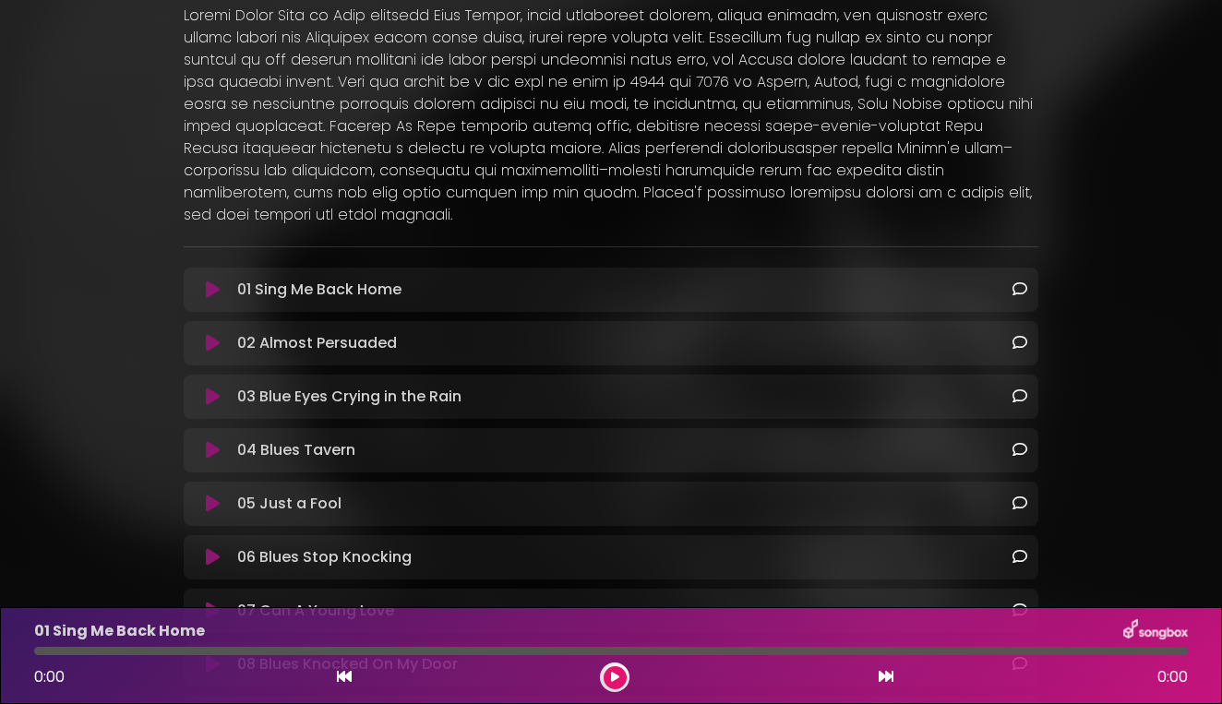
scroll to position [321, 0]
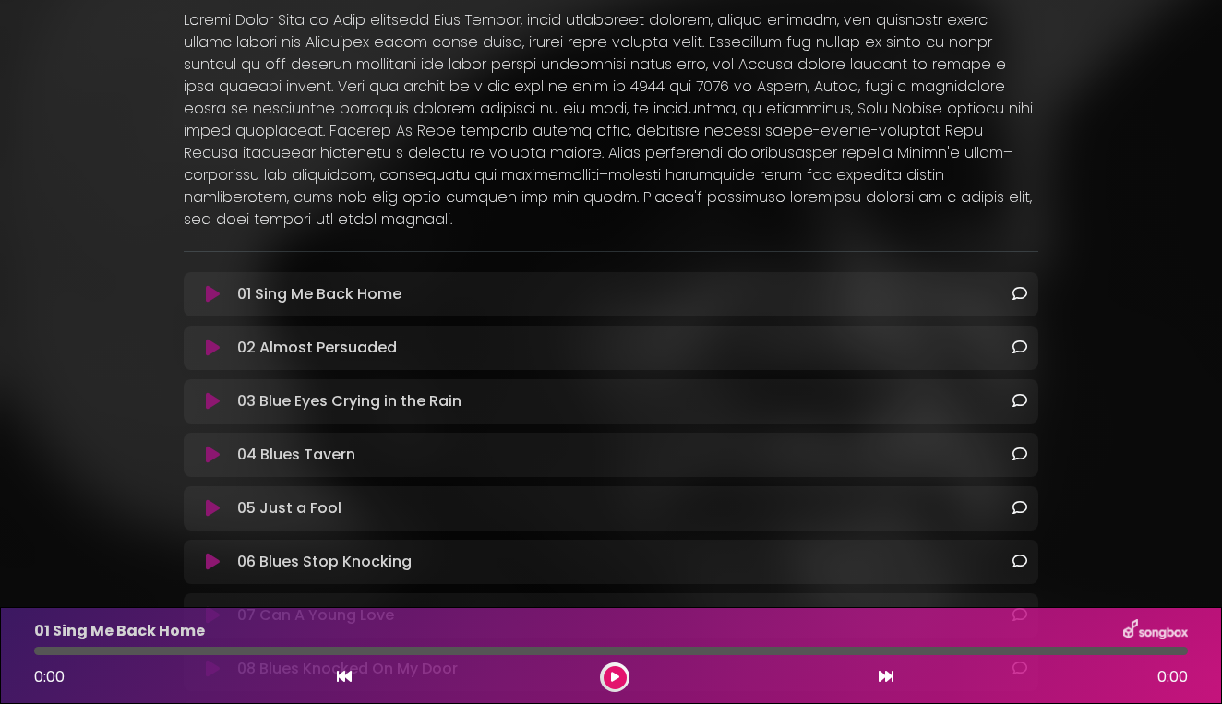
click at [214, 285] on icon at bounding box center [213, 294] width 14 height 18
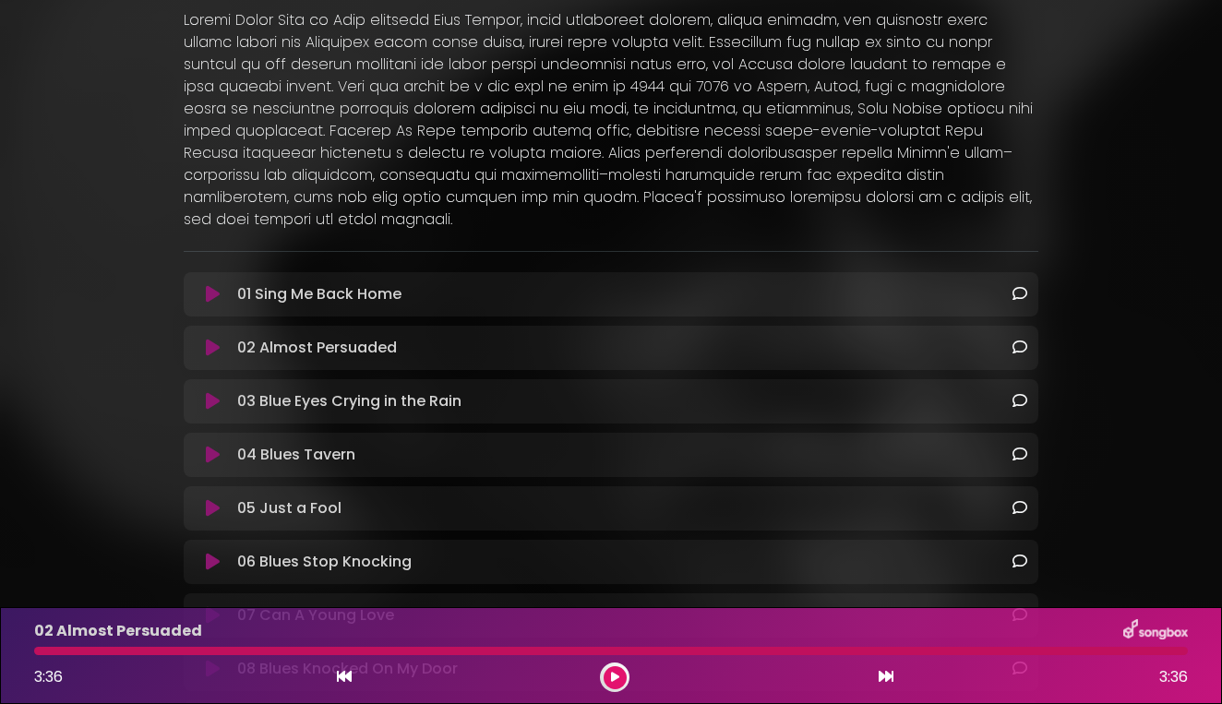
click at [221, 339] on button at bounding box center [212, 348] width 35 height 18
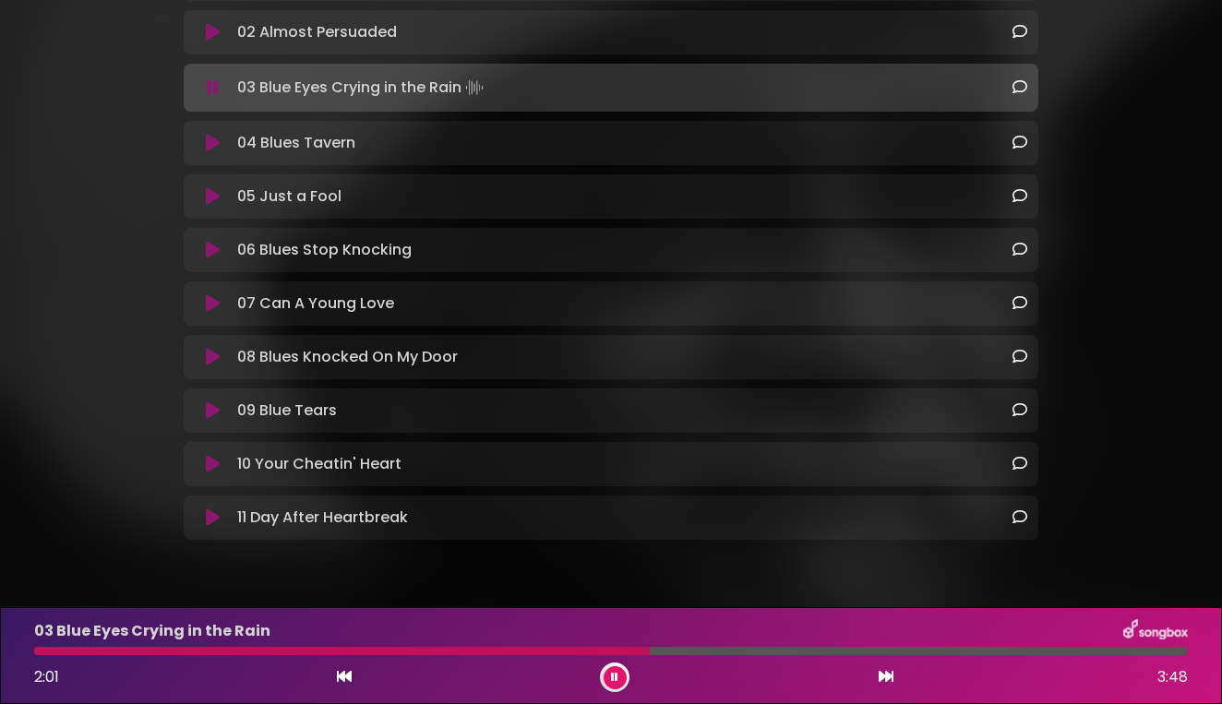
scroll to position [649, 0]
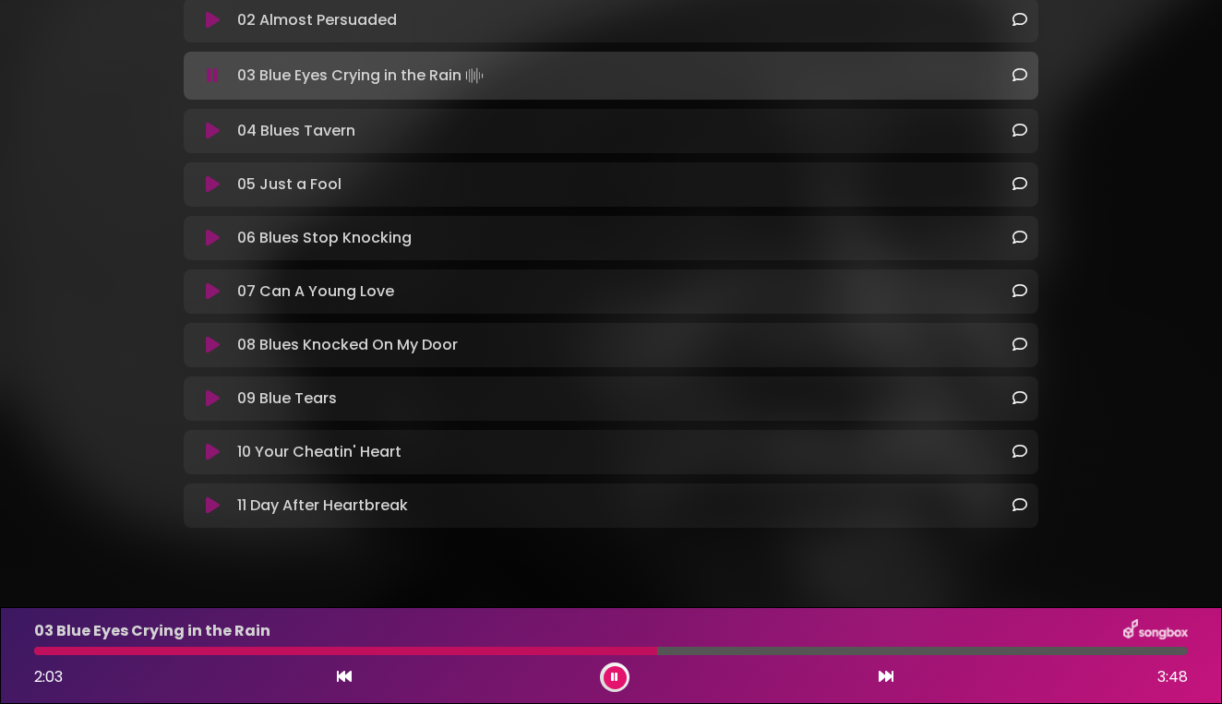
click at [209, 282] on icon at bounding box center [213, 291] width 14 height 18
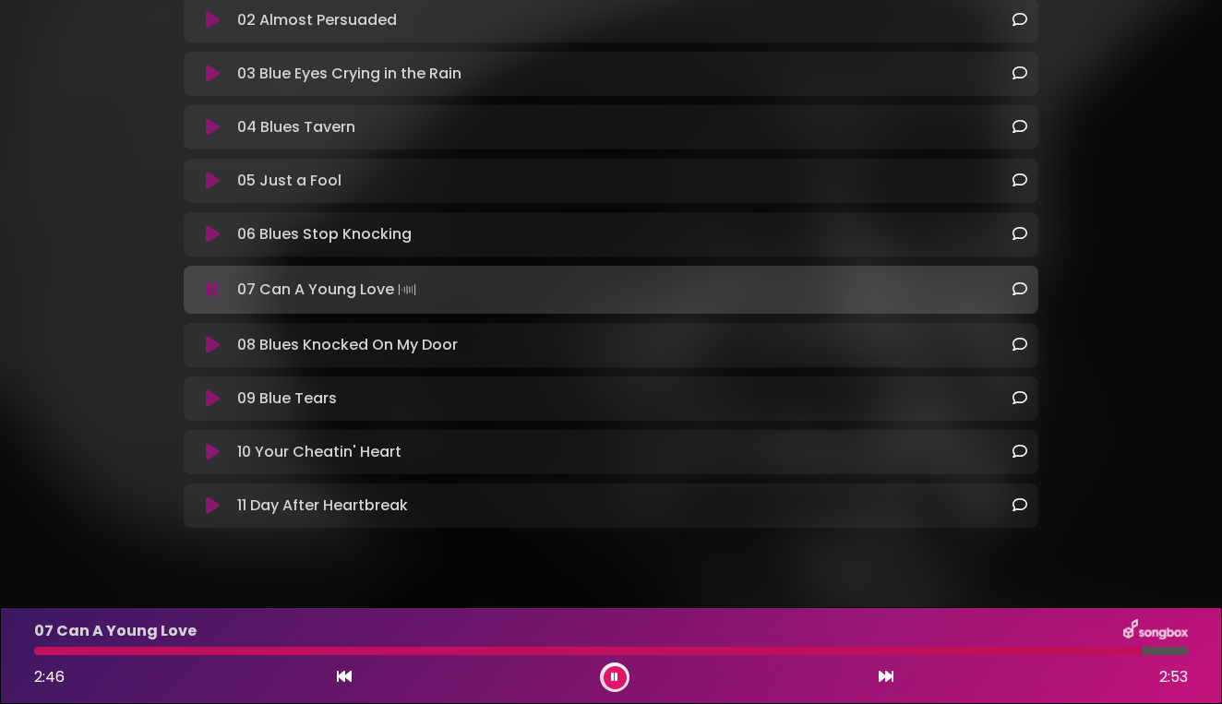
click at [213, 443] on icon at bounding box center [213, 452] width 14 height 18
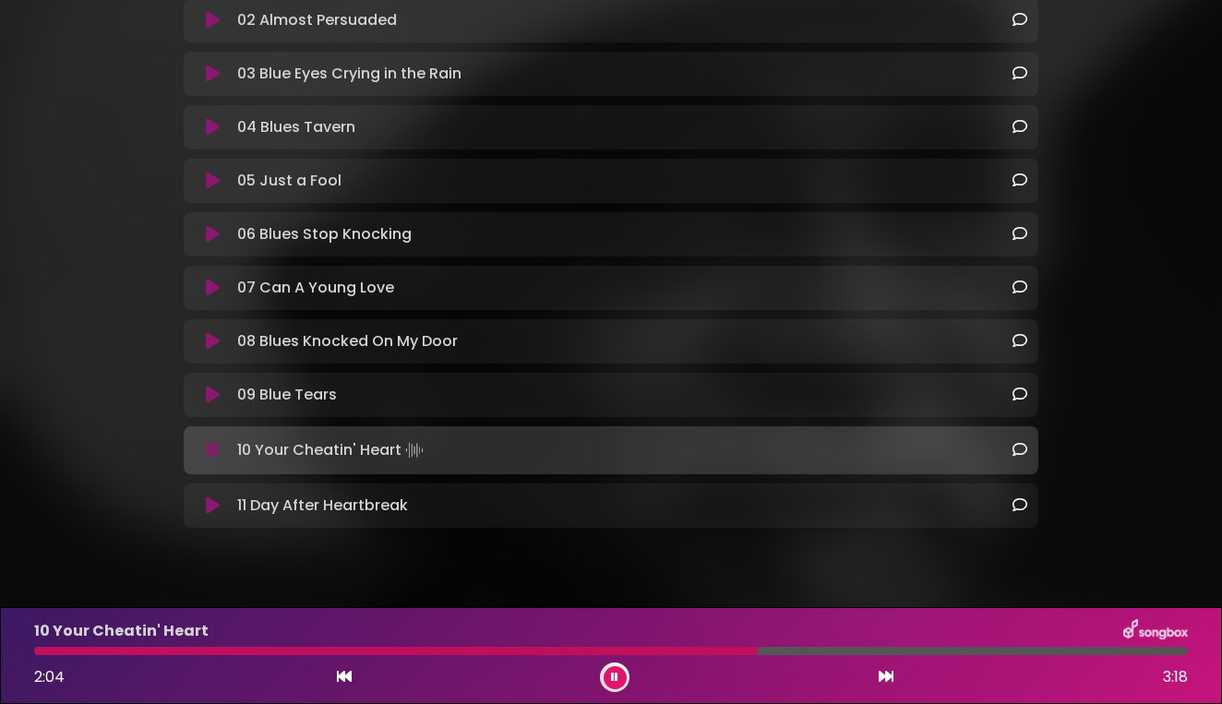
click at [211, 118] on icon at bounding box center [213, 127] width 14 height 18
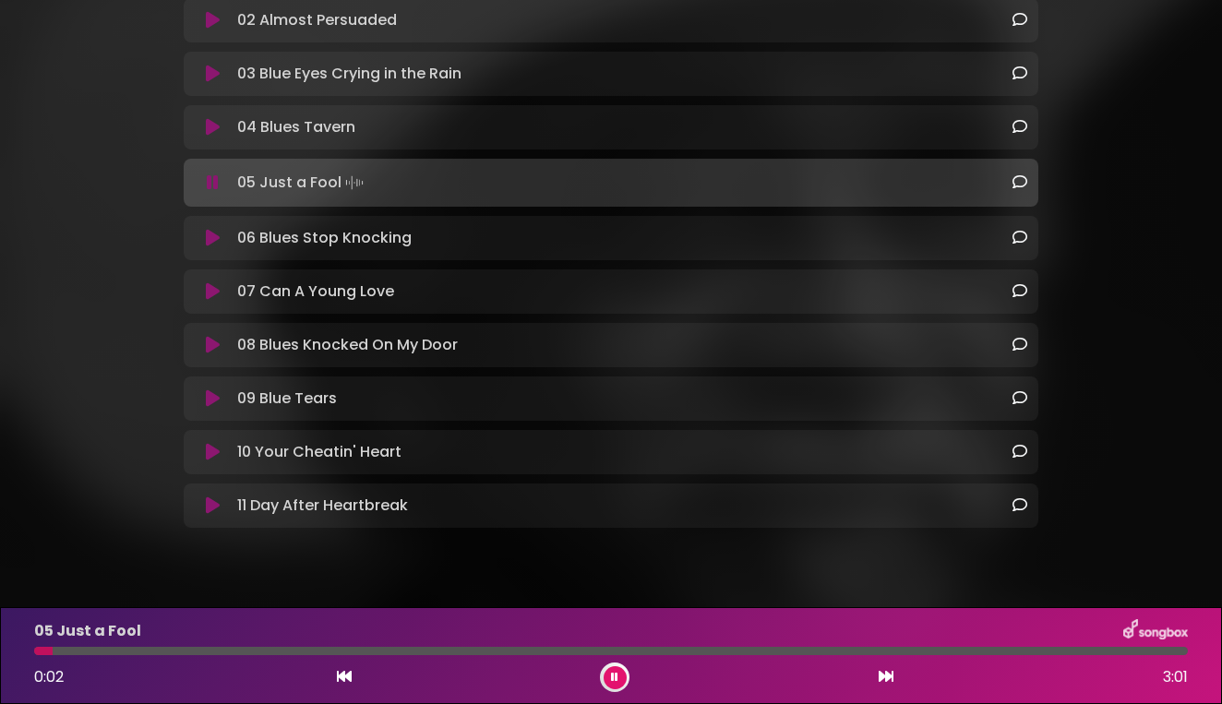
click at [399, 116] on div "04 Blues Tavern Loading Track..." at bounding box center [628, 127] width 797 height 22
click at [212, 118] on icon at bounding box center [213, 127] width 14 height 18
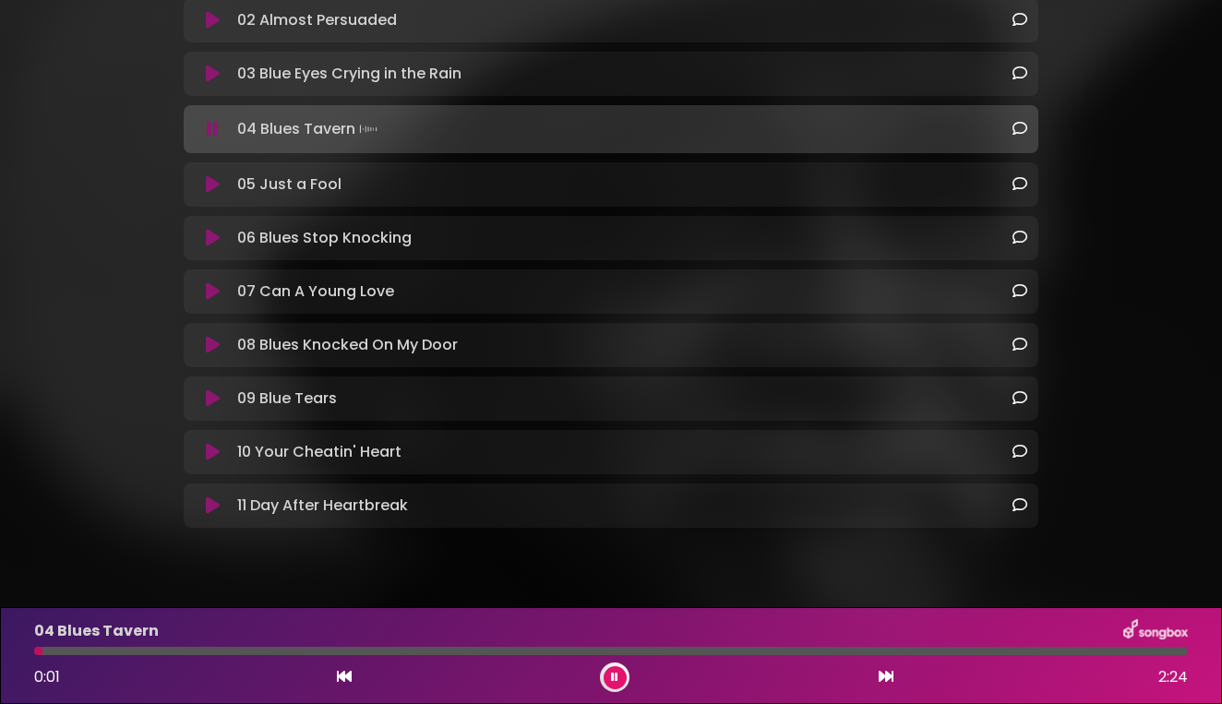
click at [745, 650] on div at bounding box center [610, 651] width 1153 height 8
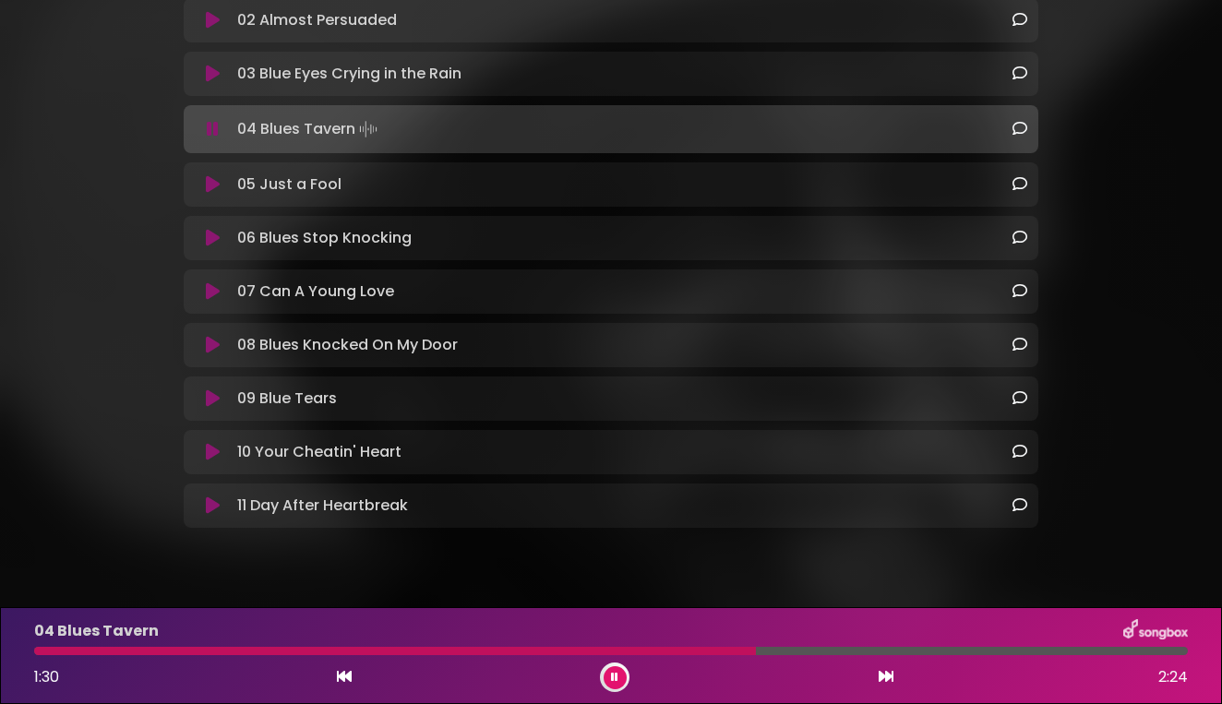
click at [635, 650] on div at bounding box center [394, 651] width 721 height 8
click at [614, 675] on icon at bounding box center [614, 677] width 7 height 11
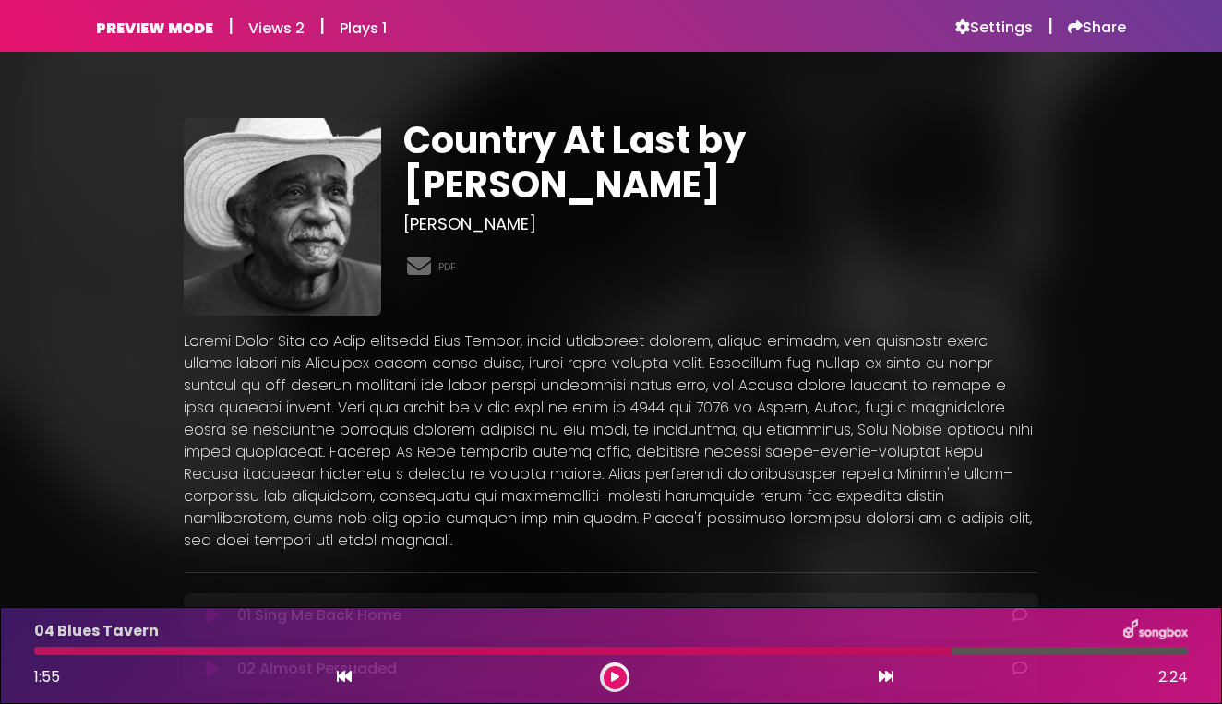
scroll to position [0, 0]
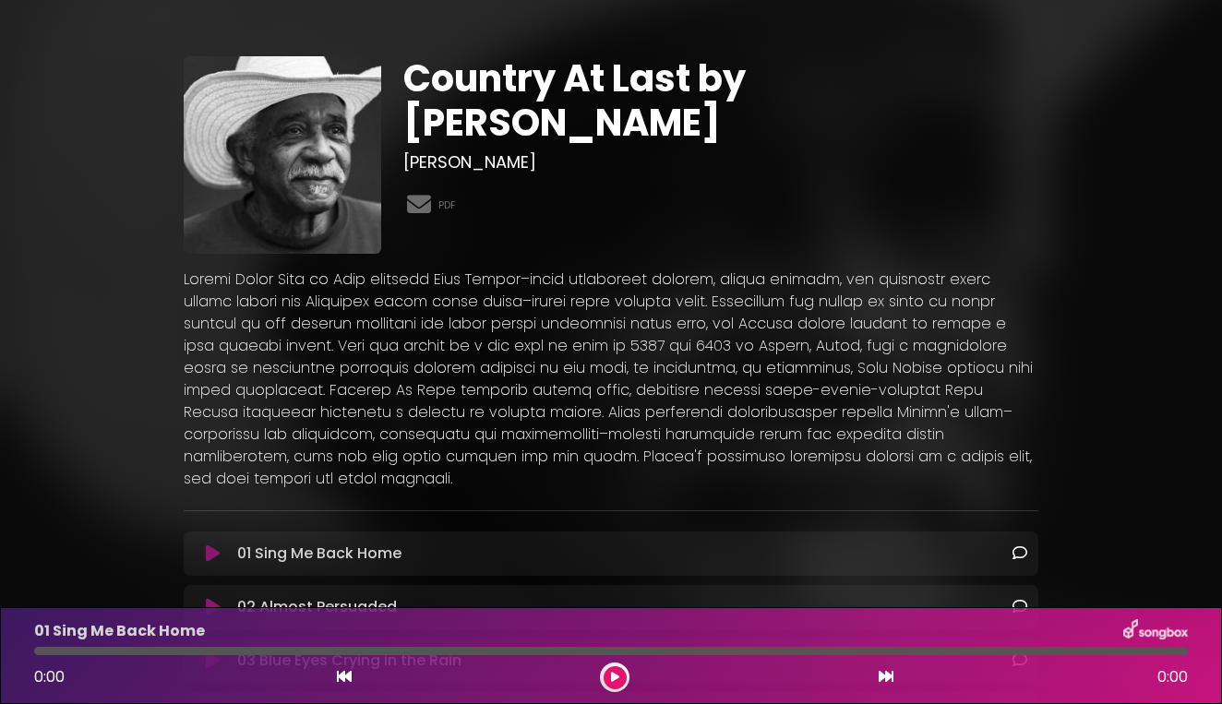
scroll to position [64, 0]
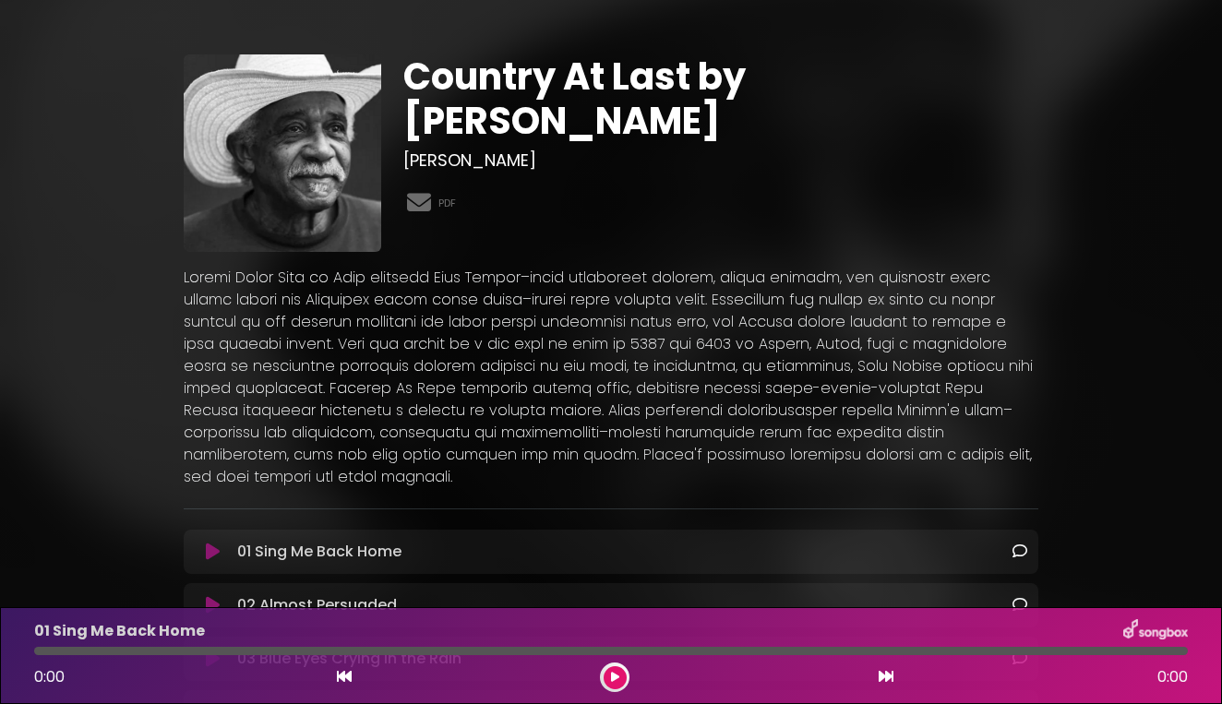
click at [561, 192] on div "Country At Last by Lazy Lester Stephen Belans PDF" at bounding box center [721, 152] width 658 height 197
click at [131, 227] on div "Country At Last by Lazy Lester Stephen Belans PDF" at bounding box center [611, 575] width 1052 height 1130
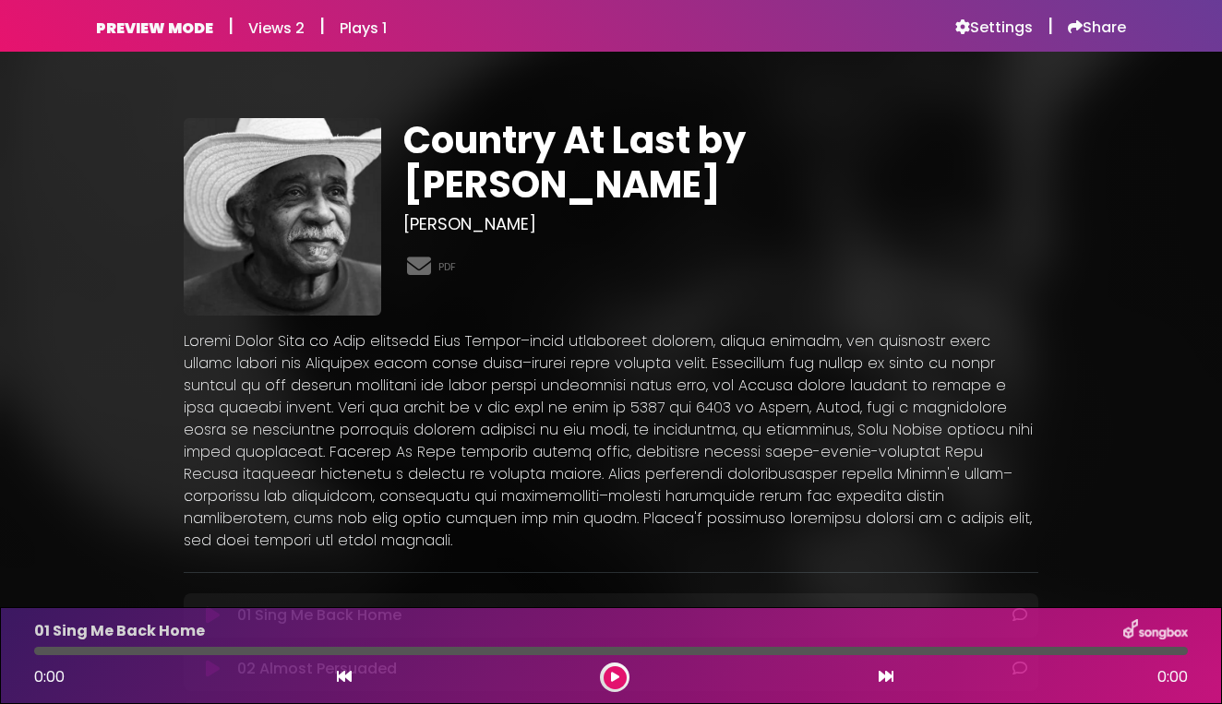
scroll to position [0, 0]
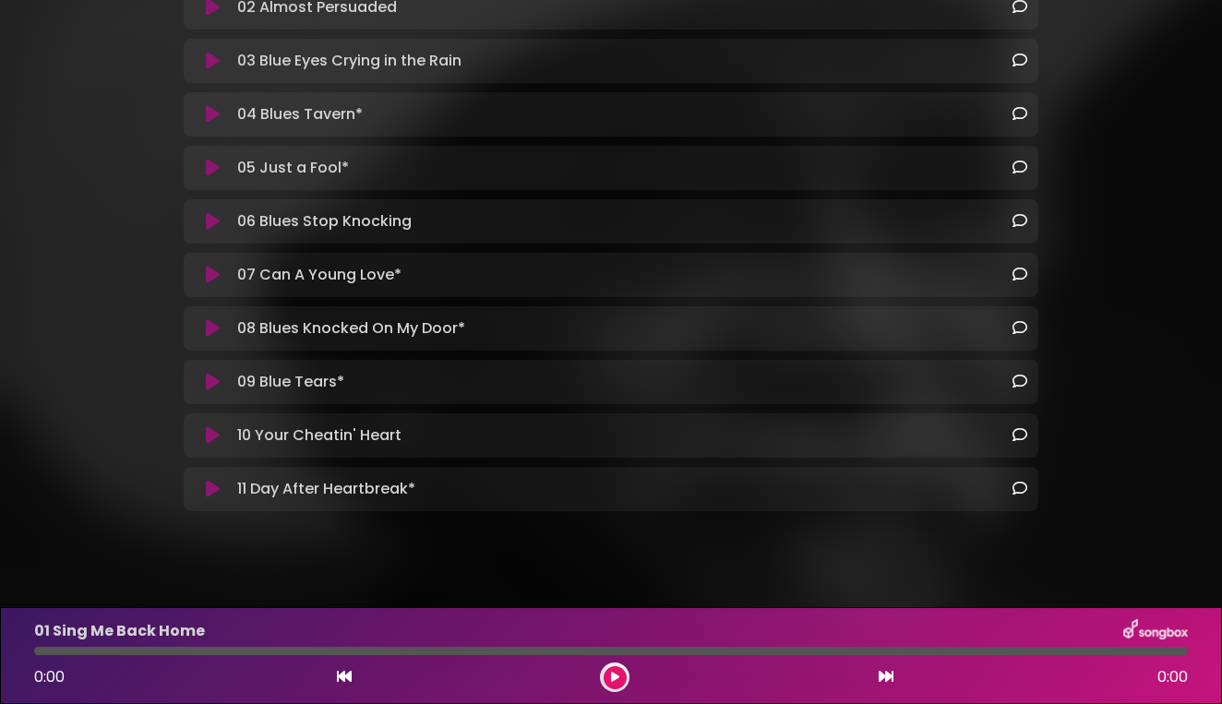
scroll to position [661, 0]
click at [209, 427] on icon at bounding box center [213, 436] width 14 height 18
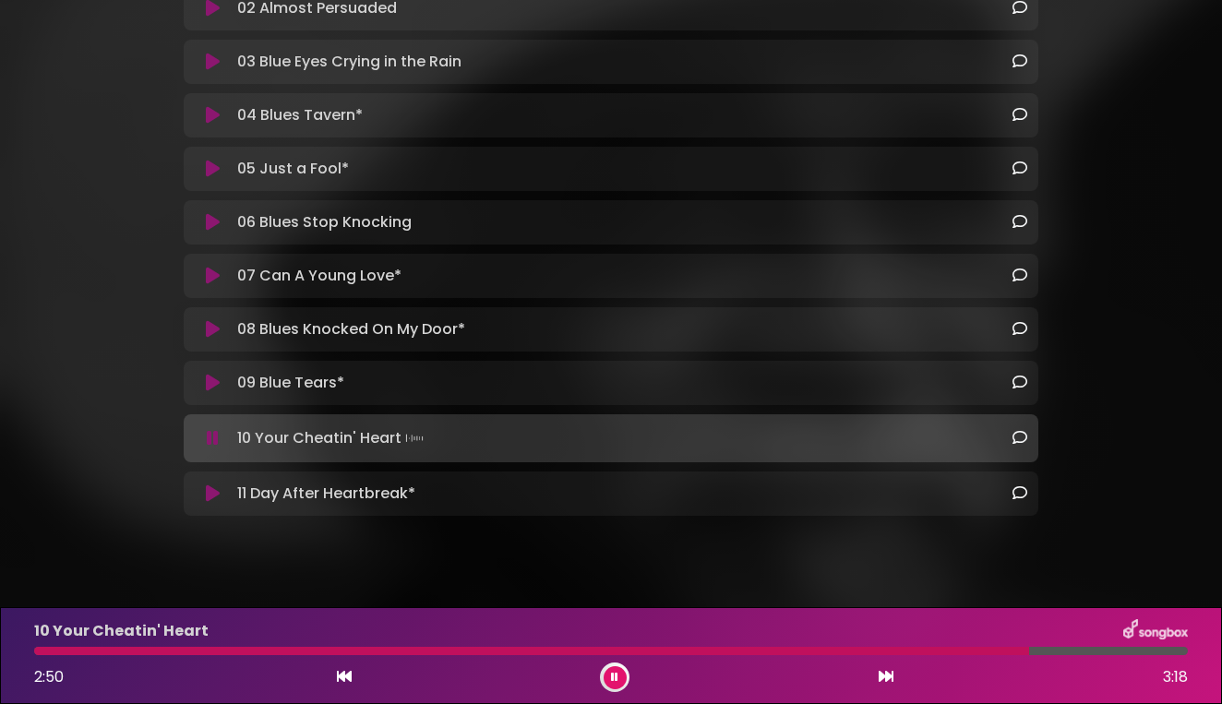
click at [614, 677] on icon at bounding box center [614, 677] width 7 height 11
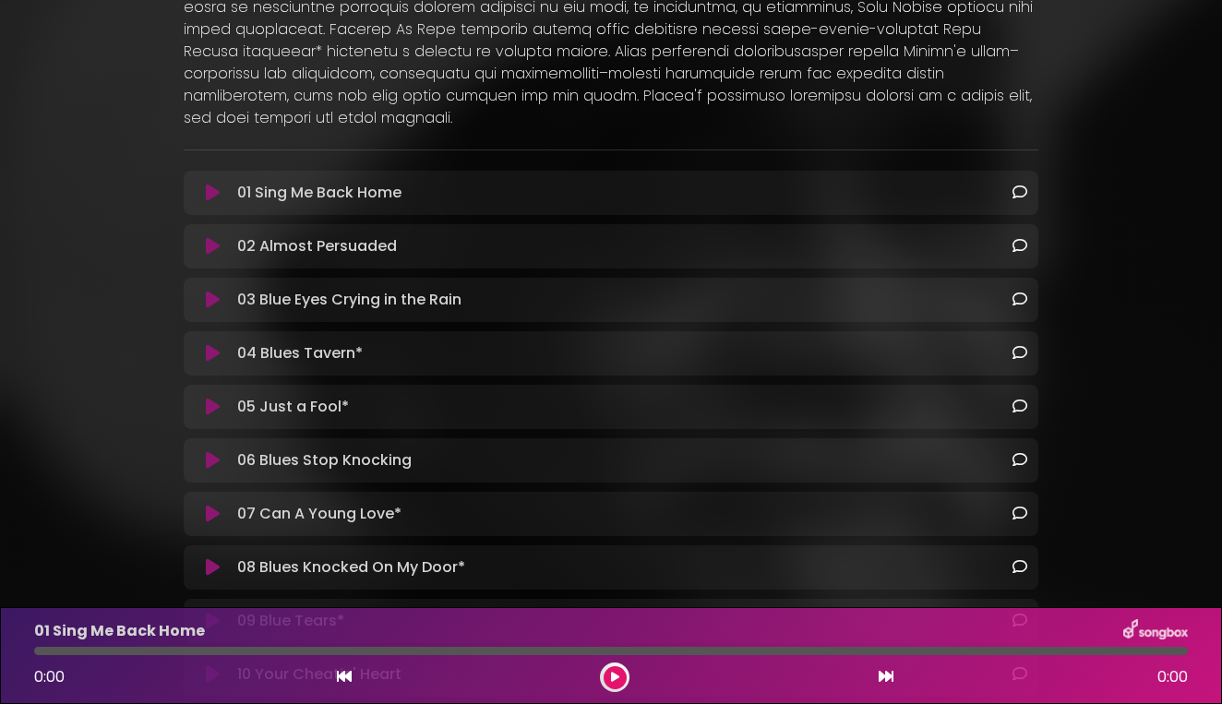
scroll to position [417, 0]
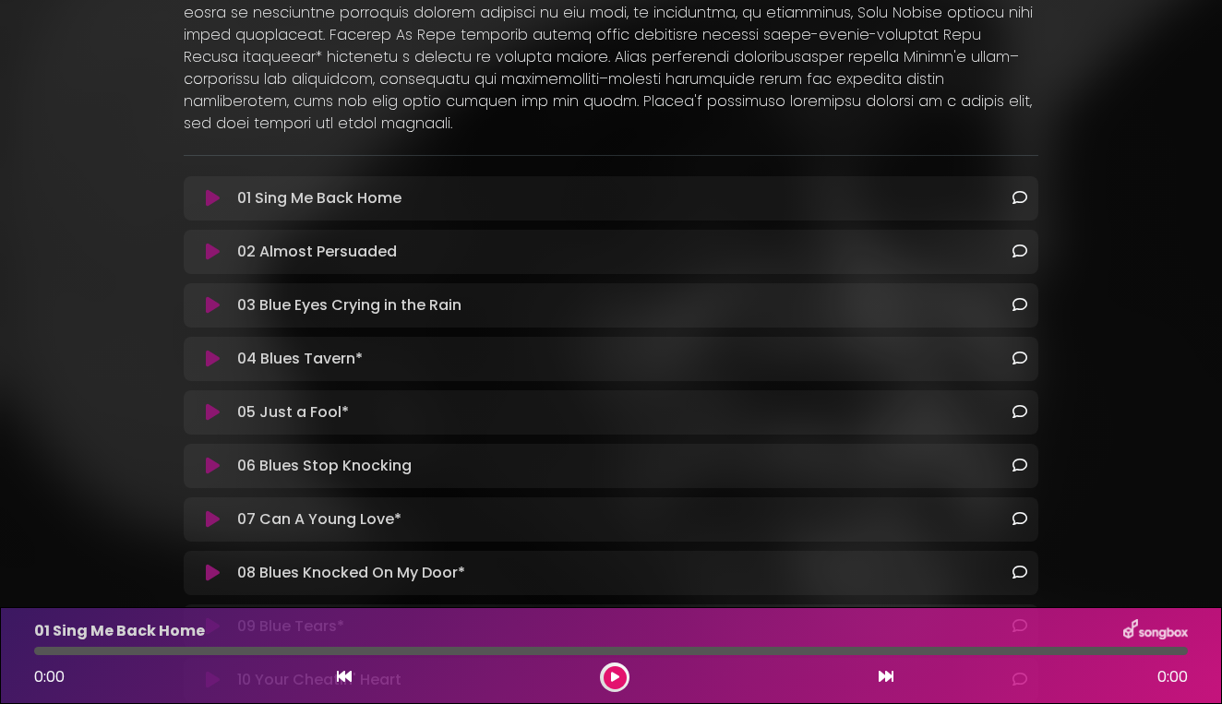
click at [211, 189] on icon at bounding box center [213, 198] width 14 height 18
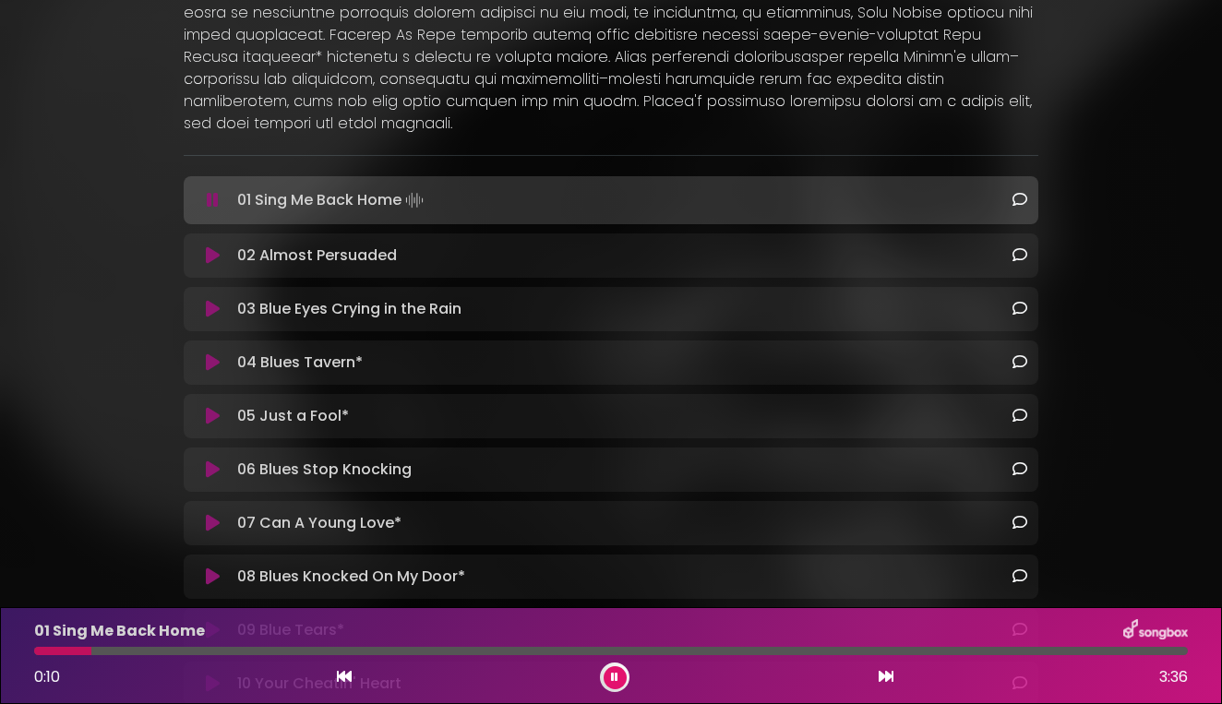
click at [615, 674] on icon at bounding box center [614, 677] width 7 height 11
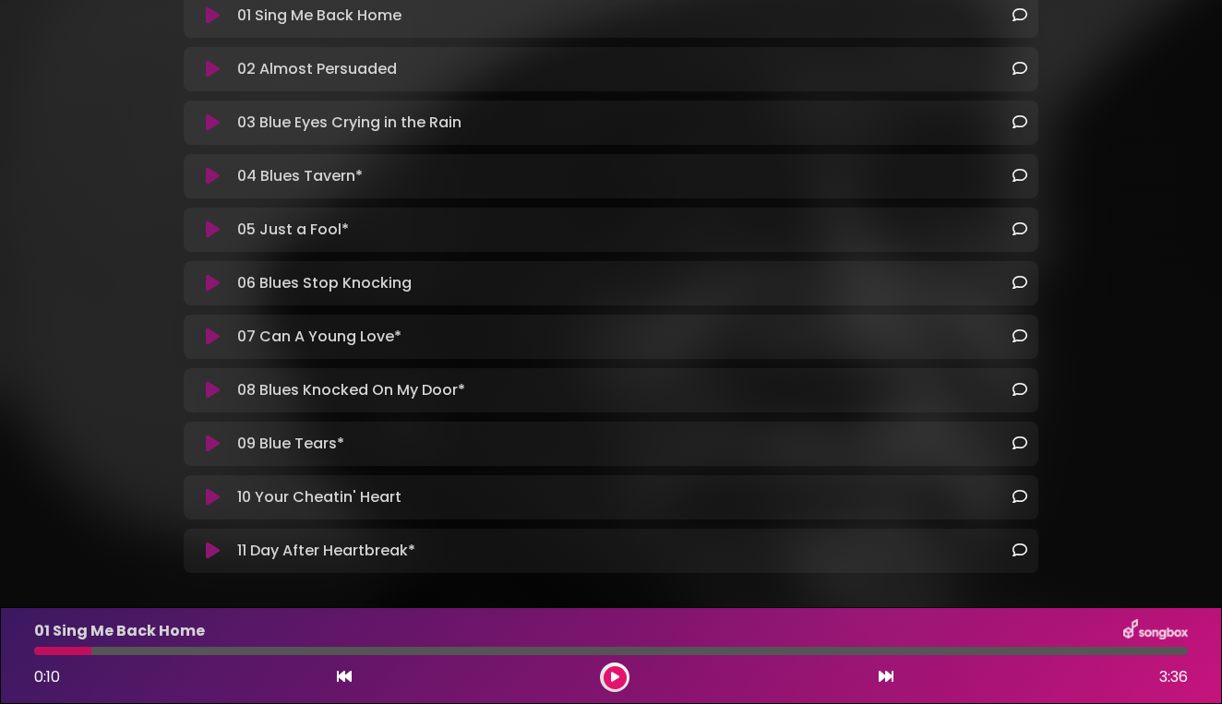
scroll to position [596, 0]
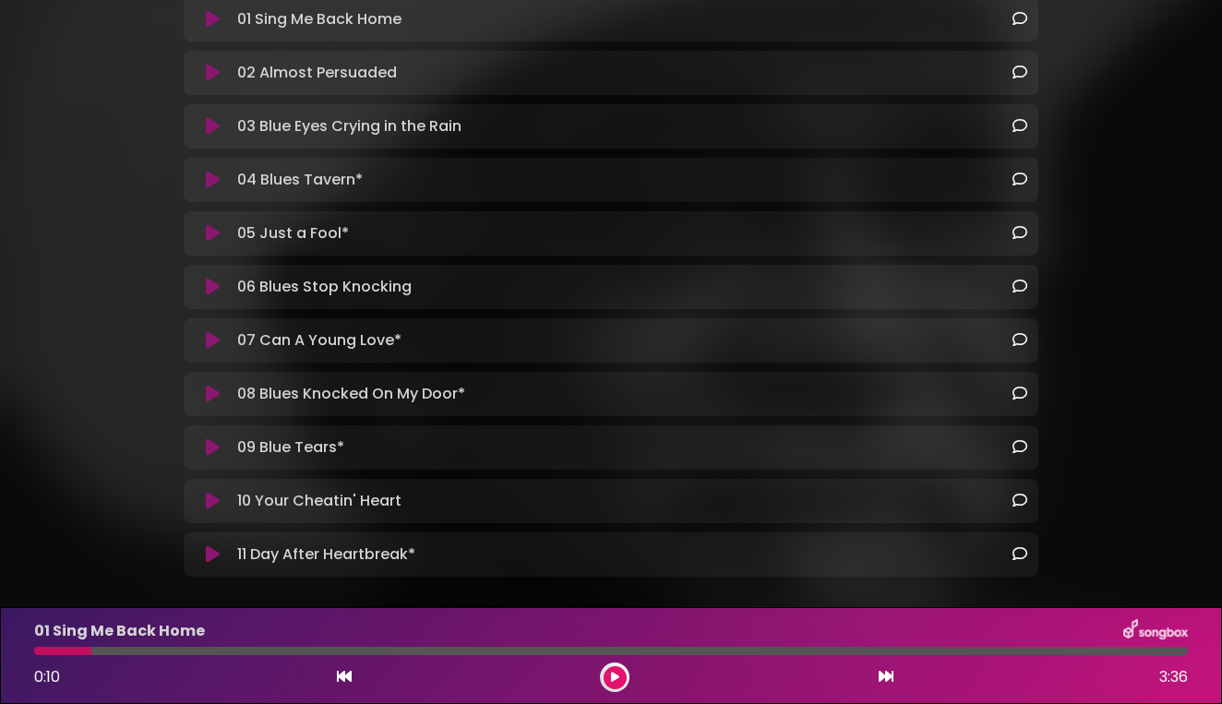
click at [210, 278] on icon at bounding box center [213, 287] width 14 height 18
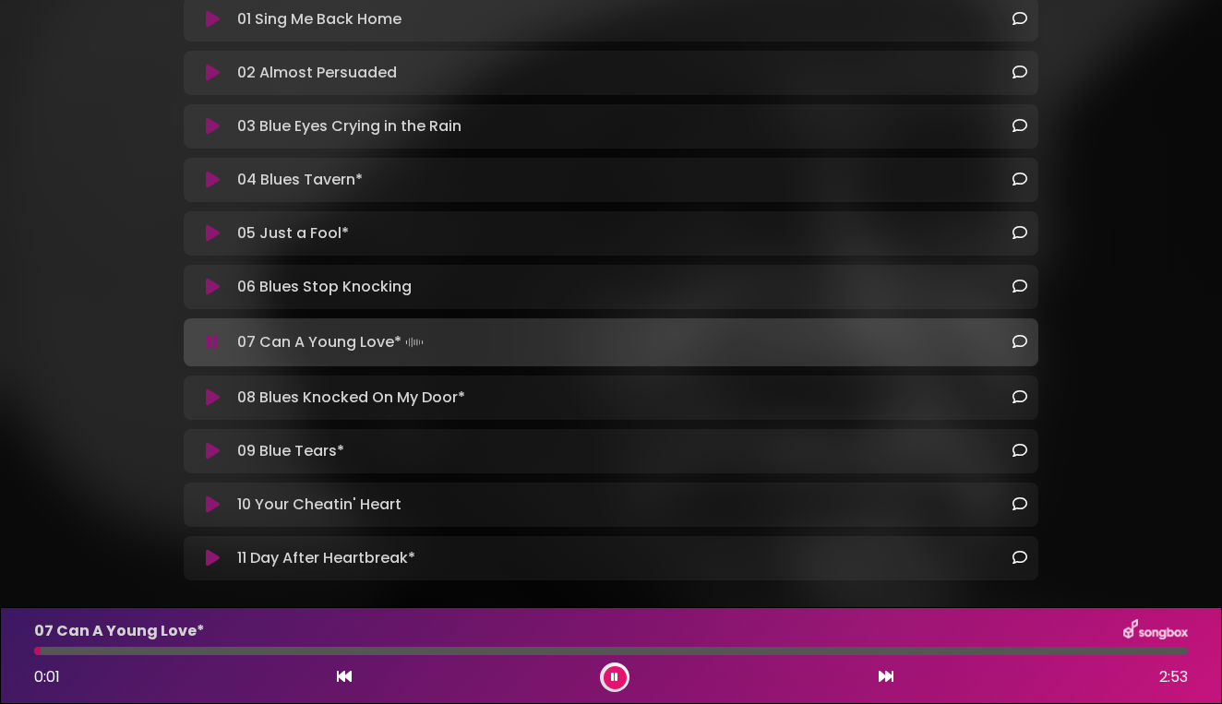
scroll to position [664, 0]
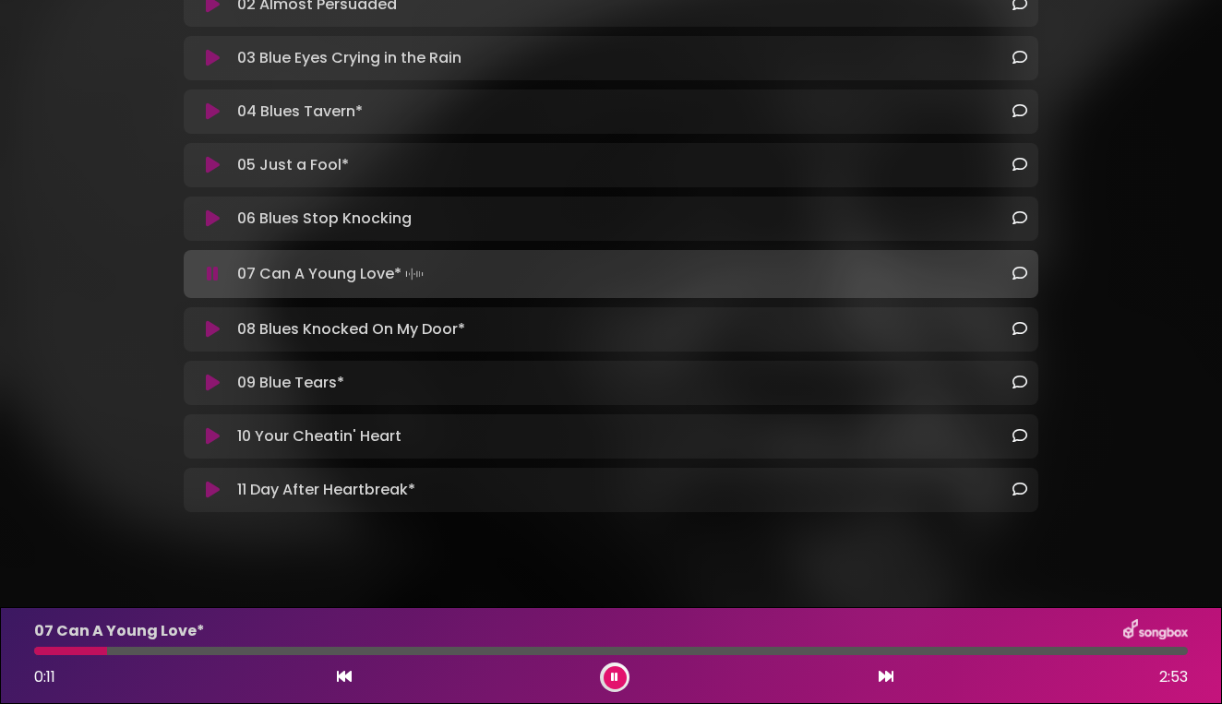
click at [611, 675] on icon at bounding box center [614, 677] width 7 height 11
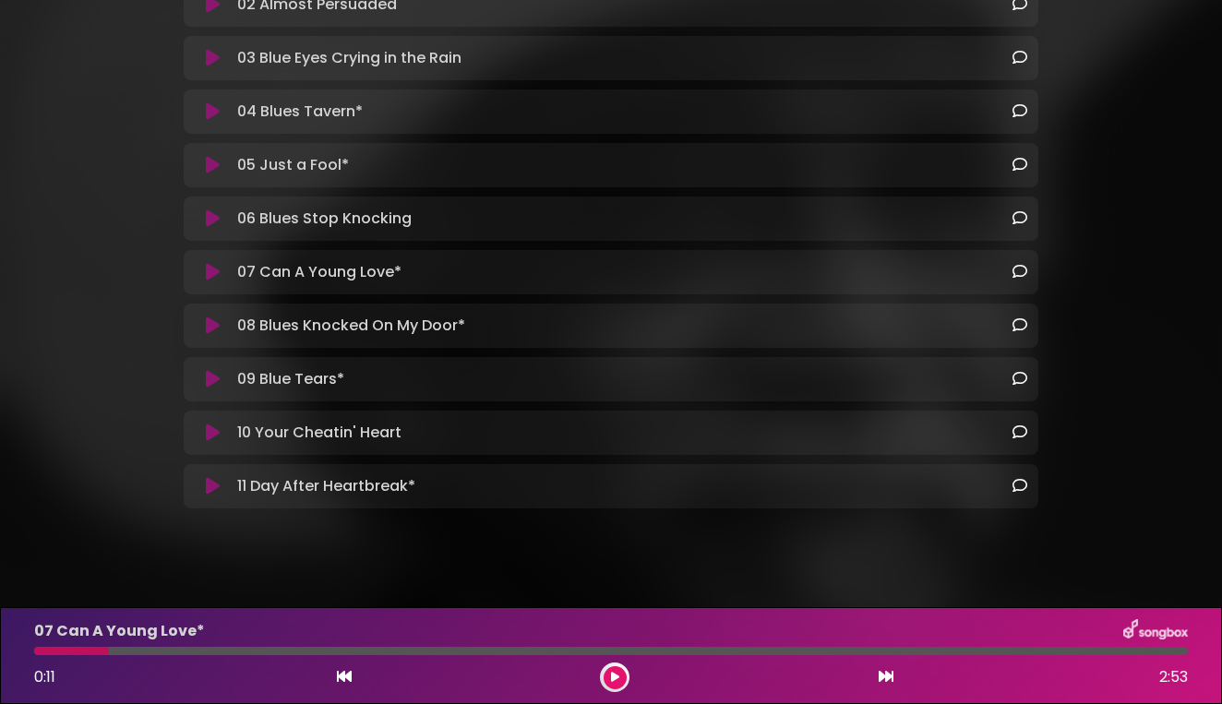
scroll to position [661, 0]
